Goal: Browse casually

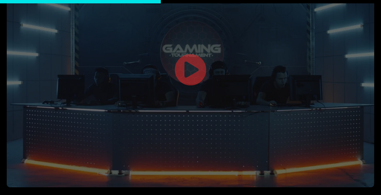
scroll to position [1005, 0]
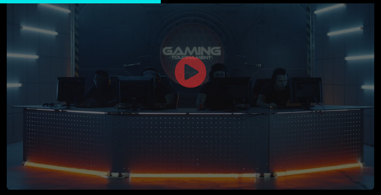
click at [188, 56] on link at bounding box center [190, 73] width 32 height 35
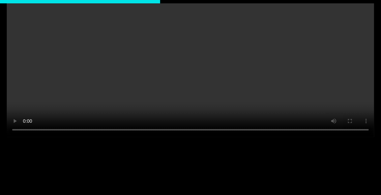
scroll to position [999, 0]
click at [196, 185] on div "360° Gaming Marketing Take a look at how you’ll connect and engage with one of …" at bounding box center [190, 48] width 381 height 342
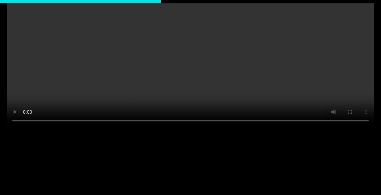
scroll to position [1005, 0]
